Goal: Task Accomplishment & Management: Manage account settings

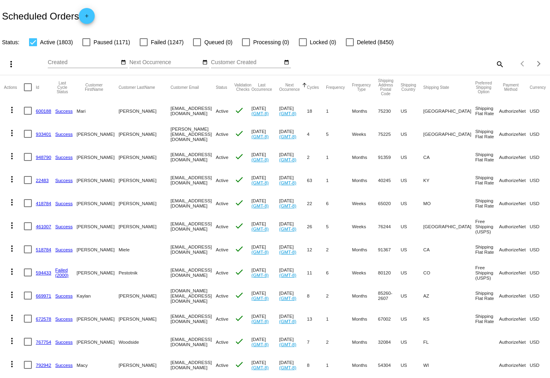
click at [498, 62] on mat-icon "search" at bounding box center [500, 64] width 10 height 12
click at [456, 62] on input "Search" at bounding box center [435, 62] width 137 height 6
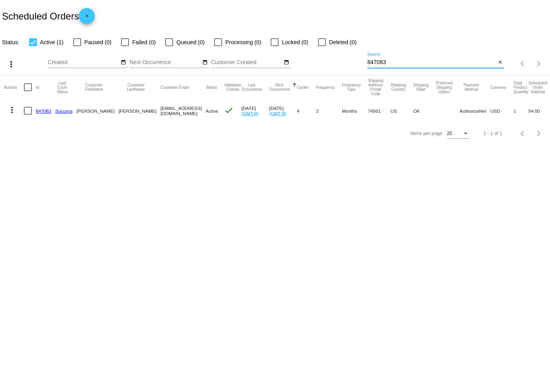
type input "847083"
click at [12, 109] on mat-icon "more_vert" at bounding box center [12, 110] width 10 height 10
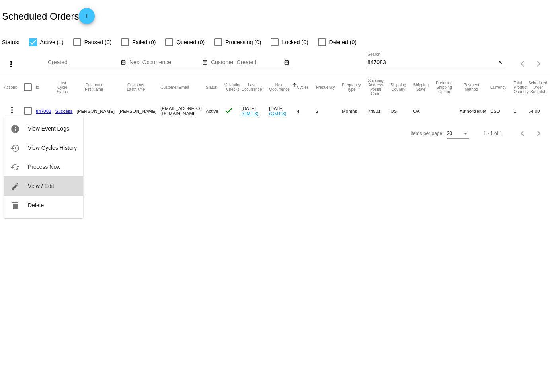
click at [51, 188] on span "View / Edit" at bounding box center [41, 186] width 26 height 6
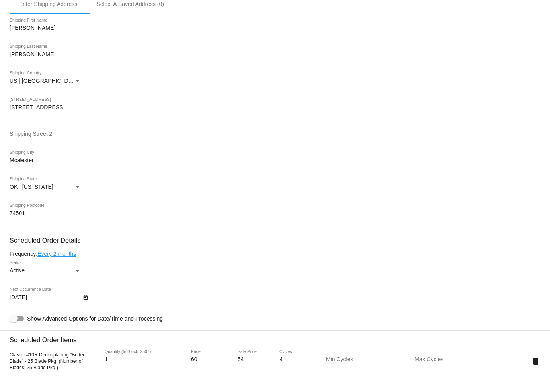
scroll to position [222, 0]
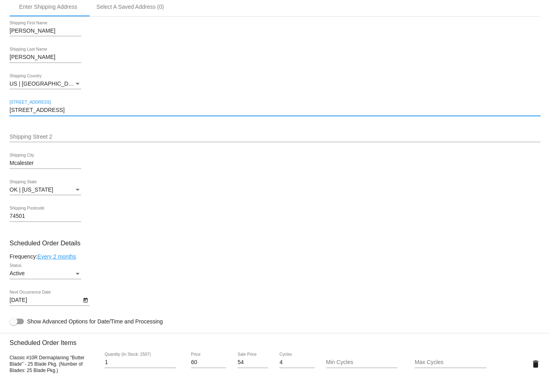
click at [72, 111] on input "[STREET_ADDRESS]" at bounding box center [275, 110] width 531 height 6
drag, startPoint x: 72, startPoint y: 111, endPoint x: 5, endPoint y: 111, distance: 67.2
click at [5, 111] on mat-card "Customer 4424022: [PERSON_NAME] [EMAIL_ADDRESS][DOMAIN_NAME] Customer Shipping …" at bounding box center [275, 345] width 550 height 796
paste input "[STREET_ADDRESS]"
type input "[STREET_ADDRESS]"
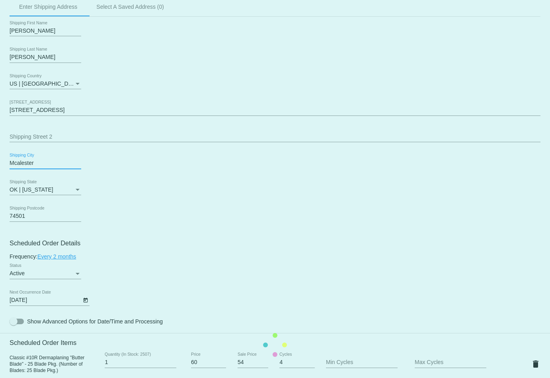
drag, startPoint x: 42, startPoint y: 162, endPoint x: 0, endPoint y: 162, distance: 42.2
click at [0, 162] on mat-card "Customer 4424022: [PERSON_NAME] [EMAIL_ADDRESS][DOMAIN_NAME] Customer Shipping …" at bounding box center [275, 345] width 550 height 796
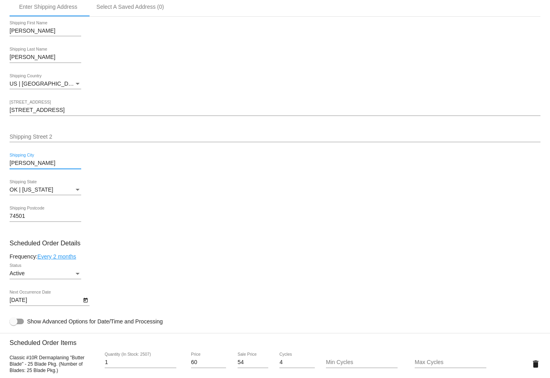
type input "[PERSON_NAME]"
drag, startPoint x: 0, startPoint y: 162, endPoint x: 246, endPoint y: 189, distance: 247.0
click at [246, 189] on mat-card "Customer 4424022: [PERSON_NAME] [EMAIL_ADDRESS][DOMAIN_NAME] Customer Shipping …" at bounding box center [275, 345] width 550 height 796
click at [26, 217] on input "74501" at bounding box center [46, 216] width 72 height 6
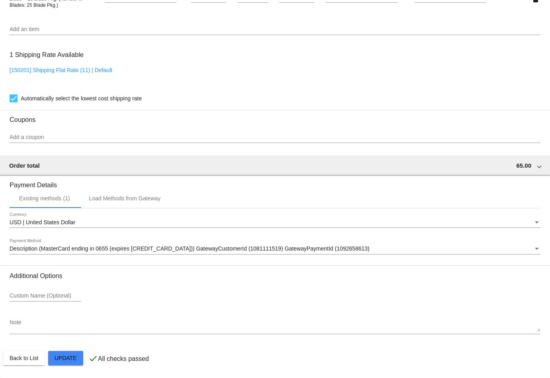
scroll to position [588, 0]
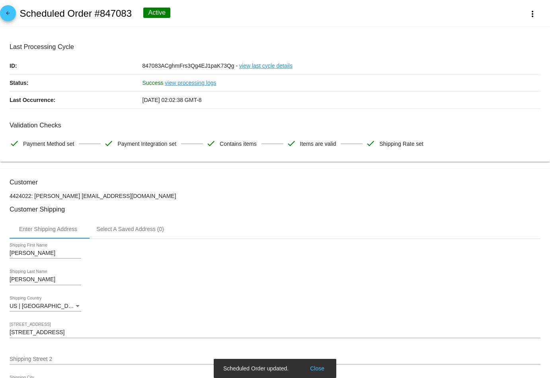
scroll to position [0, 0]
type input "74427"
drag, startPoint x: 118, startPoint y: 197, endPoint x: 63, endPoint y: 198, distance: 54.9
click at [63, 198] on p "4424022: [PERSON_NAME] [EMAIL_ADDRESS][DOMAIN_NAME]" at bounding box center [275, 196] width 531 height 6
copy p "[EMAIL_ADDRESS][DOMAIN_NAME]"
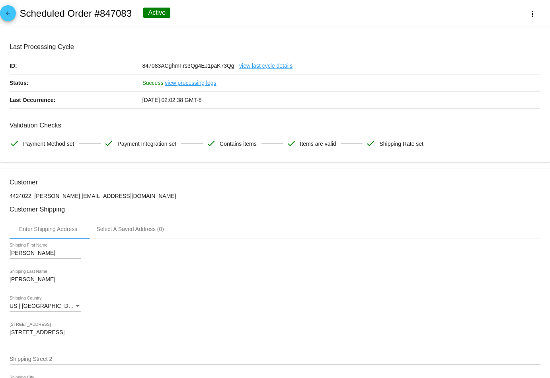
click at [11, 12] on mat-icon "arrow_back" at bounding box center [8, 15] width 10 height 10
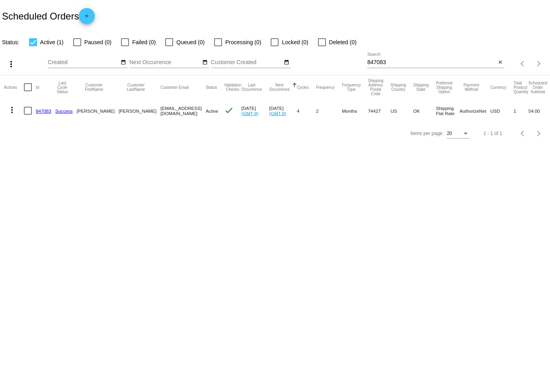
click at [10, 107] on mat-icon "more_vert" at bounding box center [12, 110] width 10 height 10
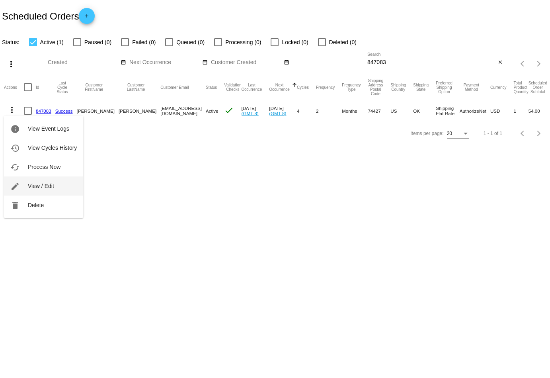
click at [66, 181] on button "edit View / Edit" at bounding box center [43, 185] width 79 height 19
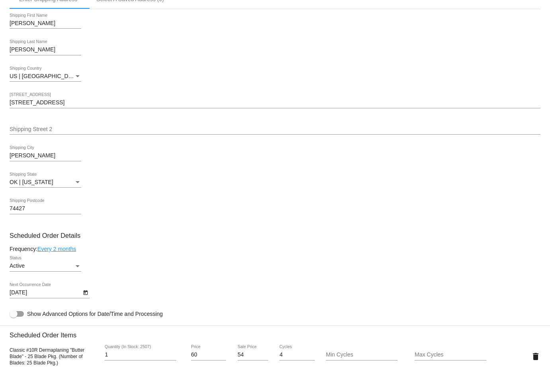
scroll to position [227, 0]
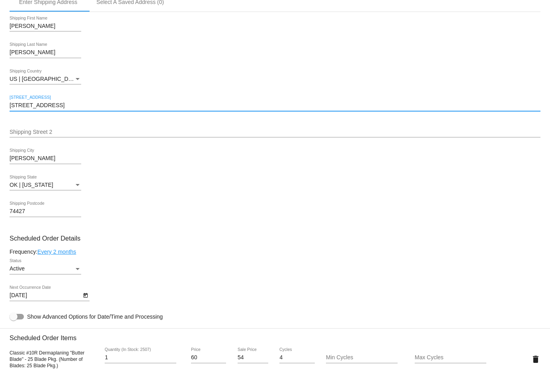
drag, startPoint x: 74, startPoint y: 105, endPoint x: 2, endPoint y: 105, distance: 72.8
click at [2, 105] on mat-card "Customer 4424022: [PERSON_NAME] [EMAIL_ADDRESS][DOMAIN_NAME] Customer Shipping …" at bounding box center [275, 340] width 550 height 796
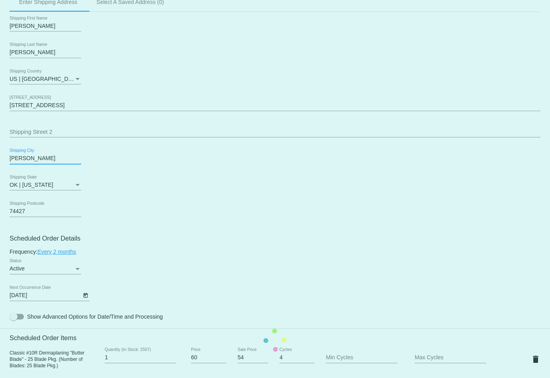
click at [48, 159] on mat-card "Customer 4424022: [PERSON_NAME] [EMAIL_ADDRESS][DOMAIN_NAME] Customer Shipping …" at bounding box center [275, 340] width 550 height 796
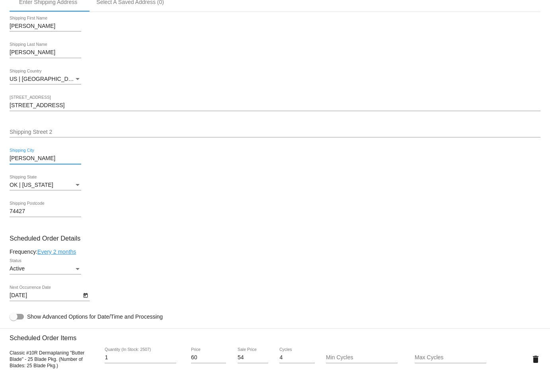
drag, startPoint x: 32, startPoint y: 159, endPoint x: -4, endPoint y: 159, distance: 35.8
click at [0, 159] on html "arrow_back Scheduled Order #847083 Active more_vert Last Processing Cycle ID: 8…" at bounding box center [275, 189] width 550 height 378
